Goal: Task Accomplishment & Management: Complete application form

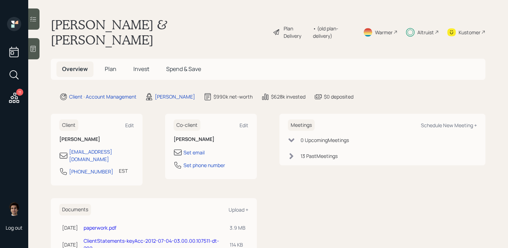
click at [143, 65] on span "Invest" at bounding box center [141, 69] width 16 height 8
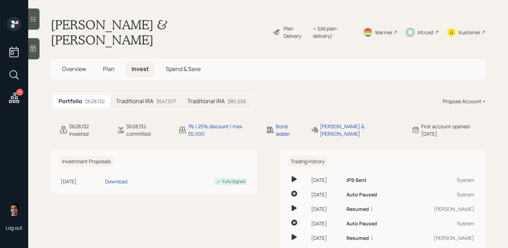
click at [182, 95] on div "Traditional IRA $80,555" at bounding box center [217, 101] width 70 height 13
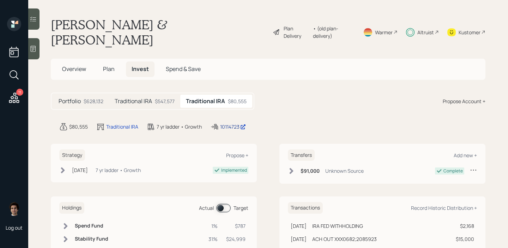
click at [226, 123] on div "10114723" at bounding box center [233, 126] width 26 height 7
click at [108, 65] on span "Plan" at bounding box center [109, 69] width 12 height 8
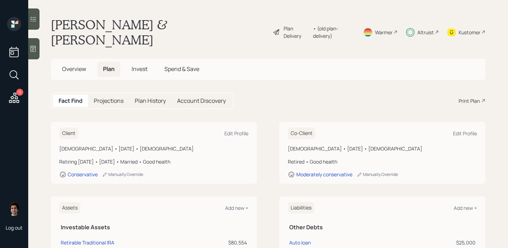
click at [302, 25] on div "Plan Delivery" at bounding box center [297, 32] width 26 height 15
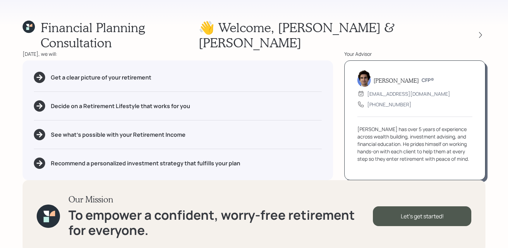
click at [480, 17] on div "Financial Planning Consultation 👋 Welcome , Teresa & Eric Today, we will: Get a…" at bounding box center [254, 124] width 508 height 248
click at [480, 30] on div at bounding box center [481, 35] width 10 height 10
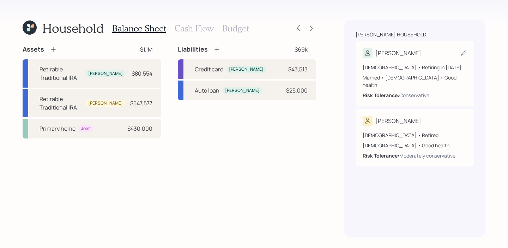
click at [408, 68] on div "65 years old • Retiring in January 2026" at bounding box center [415, 67] width 104 height 7
select select "female"
select select "good"
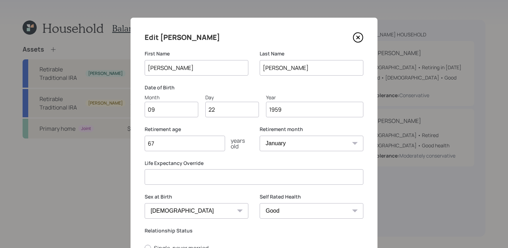
click at [360, 39] on icon at bounding box center [358, 37] width 11 height 11
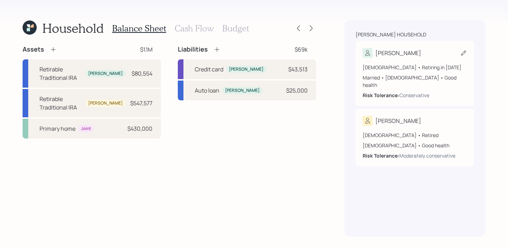
click at [423, 63] on div "65 years old • Retiring in January 2026 Married • Female • Good health Risk Tol…" at bounding box center [415, 78] width 104 height 41
select select "female"
select select "good"
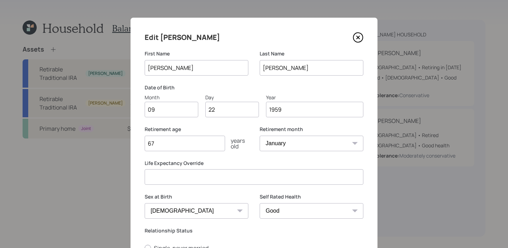
click at [284, 142] on select "January February March April May June July August September October November De…" at bounding box center [312, 144] width 104 height 16
select select "2"
click at [260, 136] on select "January February March April May June July August September October November De…" at bounding box center [312, 144] width 104 height 16
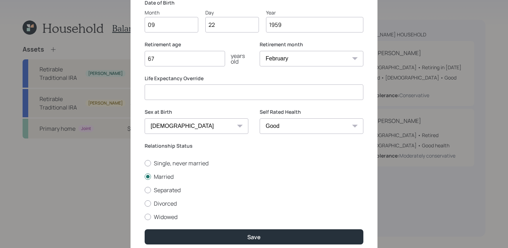
scroll to position [113, 0]
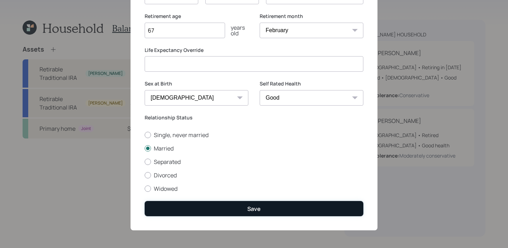
click at [228, 213] on button "Save" at bounding box center [254, 208] width 219 height 15
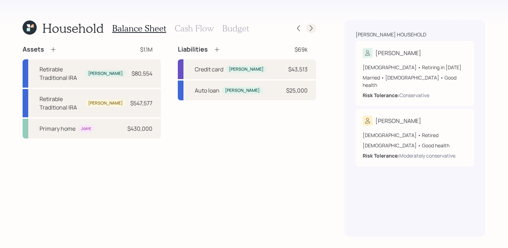
click at [312, 27] on icon at bounding box center [311, 28] width 7 height 7
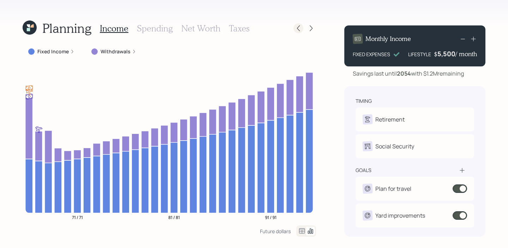
click at [301, 27] on icon at bounding box center [298, 28] width 7 height 7
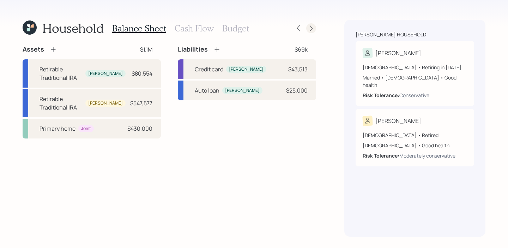
click at [311, 30] on icon at bounding box center [311, 28] width 3 height 6
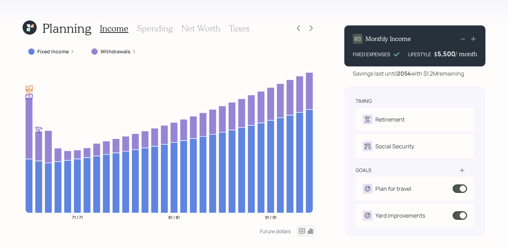
click at [68, 46] on div "Fixed Income" at bounding box center [52, 51] width 58 height 13
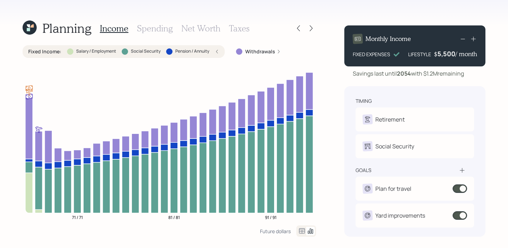
click at [67, 48] on div "Fixed Income : Salary / Employment Social Security Pension / Annuity" at bounding box center [124, 51] width 202 height 13
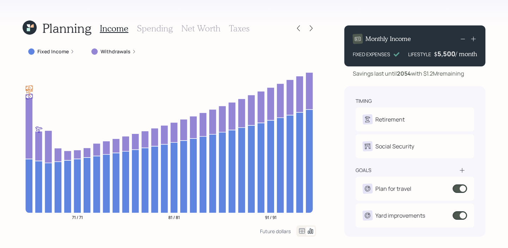
click at [67, 48] on div "Fixed Income" at bounding box center [52, 51] width 58 height 13
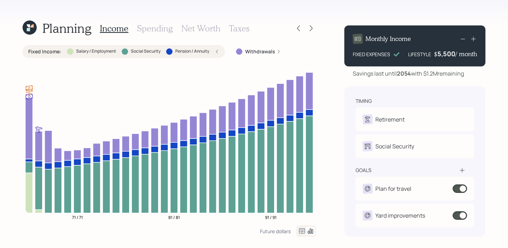
click at [67, 47] on div "Fixed Income : Salary / Employment Social Security Pension / Annuity" at bounding box center [124, 51] width 202 height 13
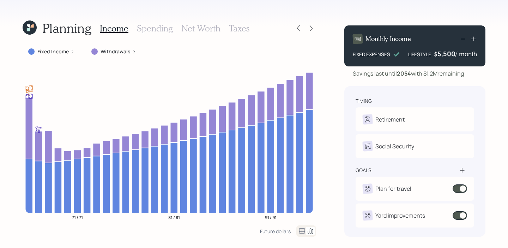
click at [51, 53] on label "Fixed Income" at bounding box center [52, 51] width 31 height 7
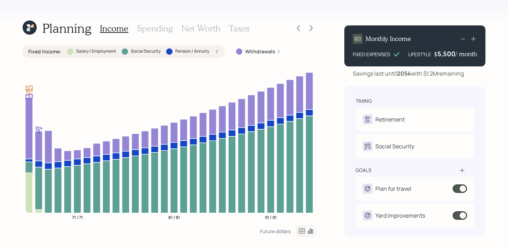
click at [215, 52] on icon at bounding box center [217, 51] width 4 height 4
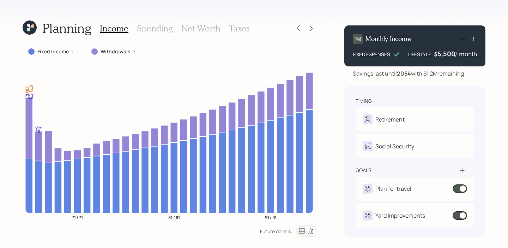
click at [65, 51] on label "Fixed Income" at bounding box center [52, 51] width 31 height 7
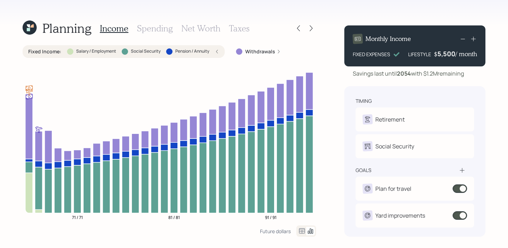
click at [65, 51] on div "Fixed Income : Salary / Employment Social Security Pension / Annuity" at bounding box center [123, 51] width 191 height 7
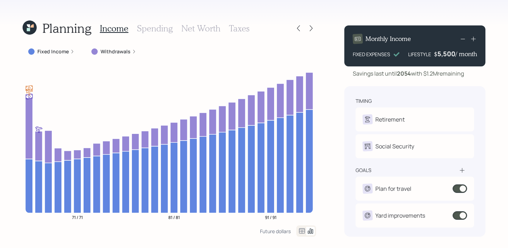
click at [295, 23] on div at bounding box center [305, 28] width 23 height 10
click at [295, 26] on div at bounding box center [299, 28] width 10 height 10
